Goal: Navigation & Orientation: Understand site structure

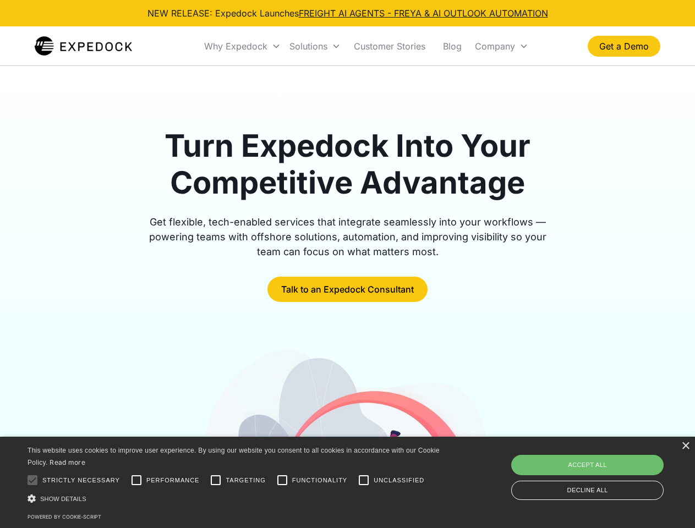
click at [243, 46] on div "Why Expedock" at bounding box center [235, 46] width 63 height 11
click at [315, 46] on div "Solutions" at bounding box center [308, 46] width 38 height 11
click at [501, 46] on div "Company" at bounding box center [495, 46] width 40 height 11
click at [32, 480] on div at bounding box center [32, 480] width 22 height 22
click at [136, 480] on input "Performance" at bounding box center [136, 480] width 22 height 22
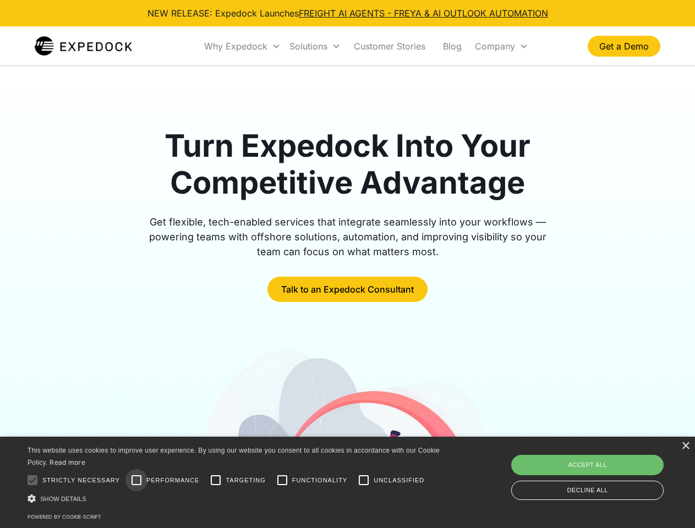
checkbox input "true"
click at [216, 480] on input "Targeting" at bounding box center [216, 480] width 22 height 22
checkbox input "true"
click at [282, 480] on input "Functionality" at bounding box center [282, 480] width 22 height 22
checkbox input "true"
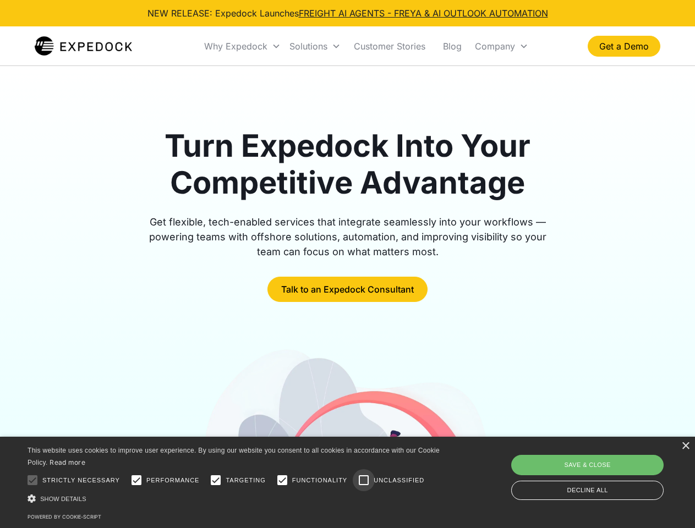
click at [364, 480] on input "Unclassified" at bounding box center [364, 480] width 22 height 22
checkbox input "true"
click at [235, 498] on div "Show details Hide details" at bounding box center [236, 499] width 416 height 12
